Goal: Task Accomplishment & Management: Use online tool/utility

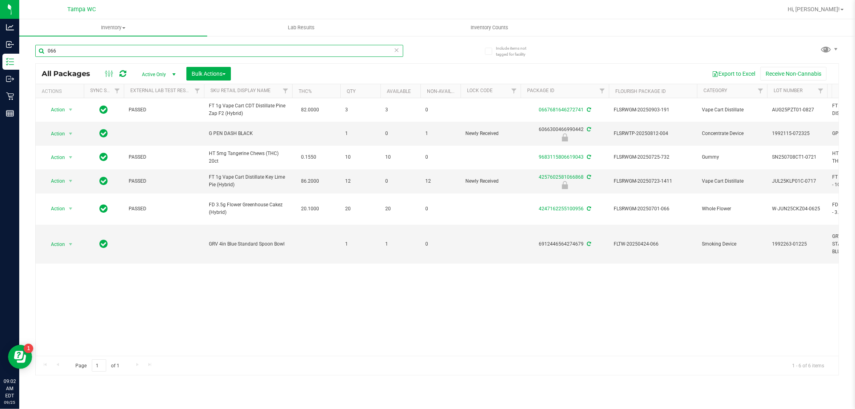
click at [131, 48] on input "066" at bounding box center [219, 51] width 368 height 12
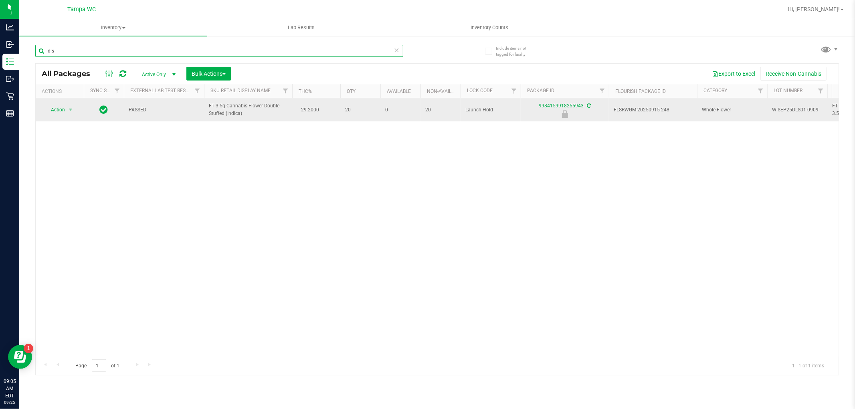
type input "dls"
click at [57, 110] on span "Action" at bounding box center [55, 109] width 22 height 11
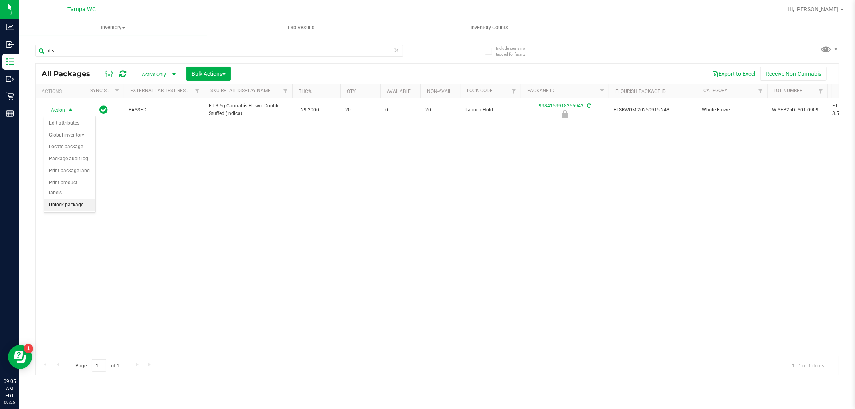
click at [77, 210] on li "Unlock package" at bounding box center [69, 205] width 51 height 12
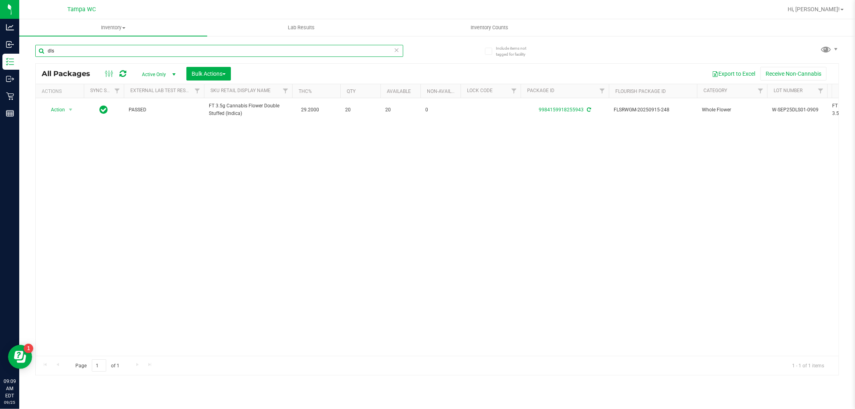
click at [216, 51] on input "dls" at bounding box center [219, 51] width 368 height 12
type input "d"
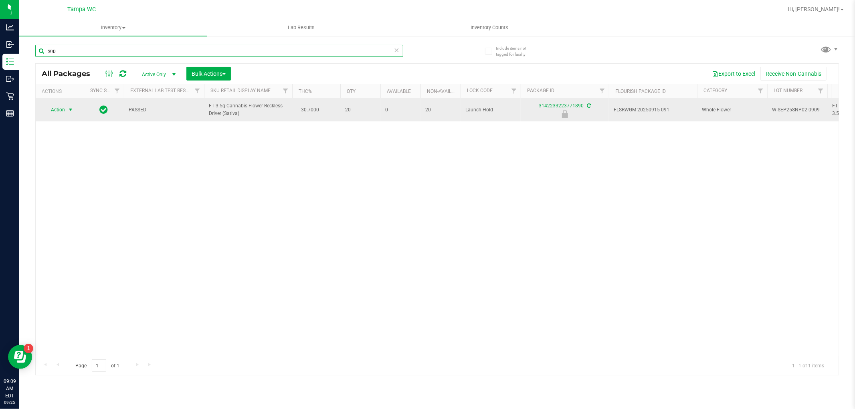
type input "snp"
click at [68, 110] on span "select" at bounding box center [70, 110] width 6 height 6
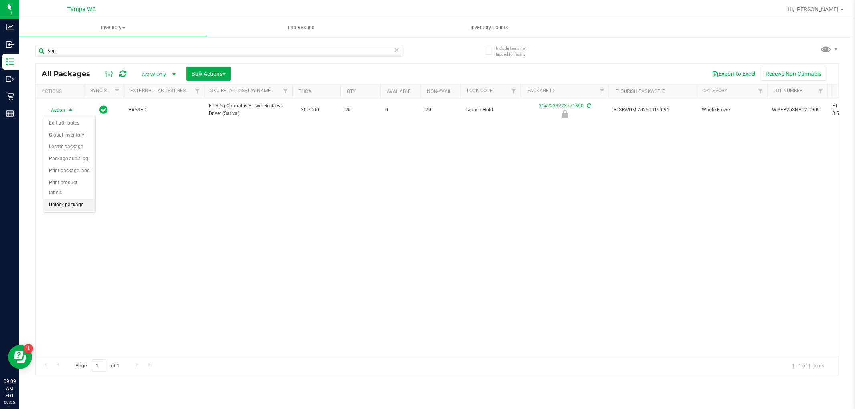
click at [79, 202] on li "Unlock package" at bounding box center [69, 205] width 51 height 12
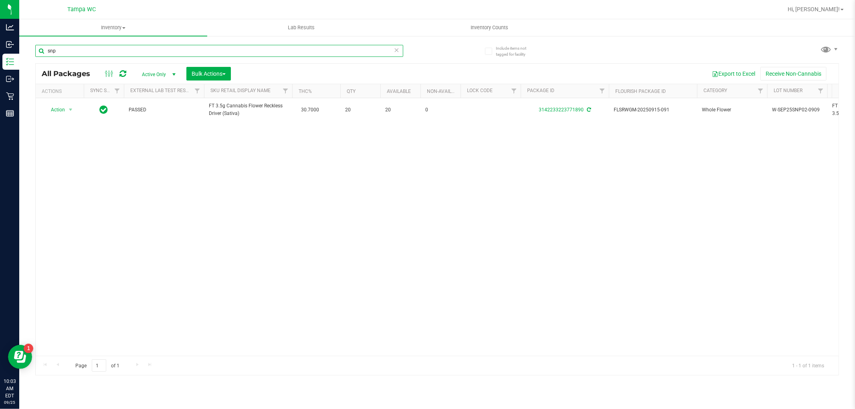
click at [109, 46] on input "snp" at bounding box center [219, 51] width 368 height 12
type input "s"
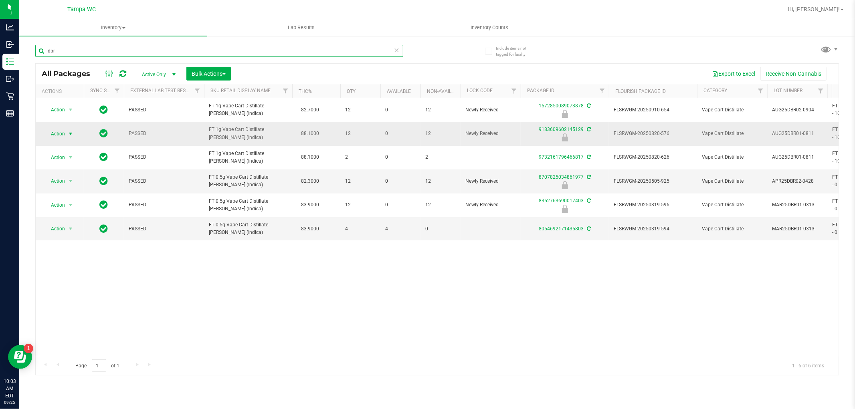
type input "dbr"
click at [55, 136] on span "Action" at bounding box center [55, 133] width 22 height 11
click at [62, 229] on li "Unlock package" at bounding box center [69, 229] width 51 height 12
